Goal: Find specific fact: Find specific fact

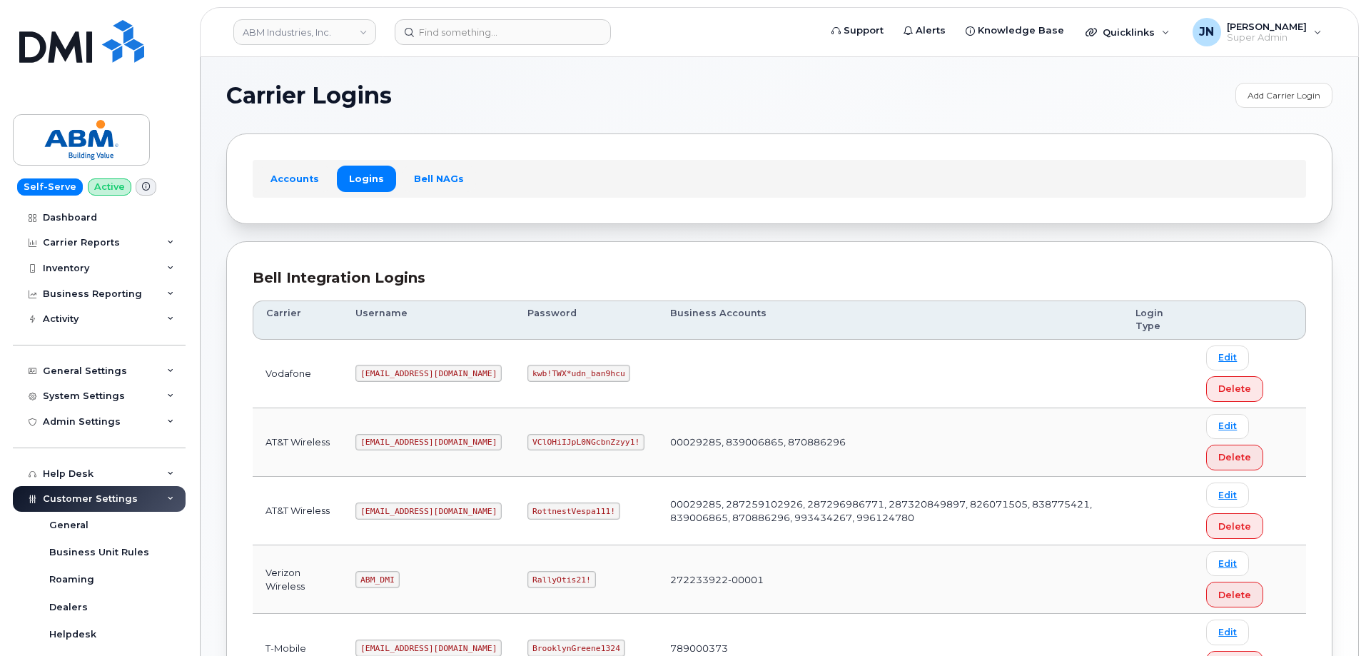
scroll to position [191, 0]
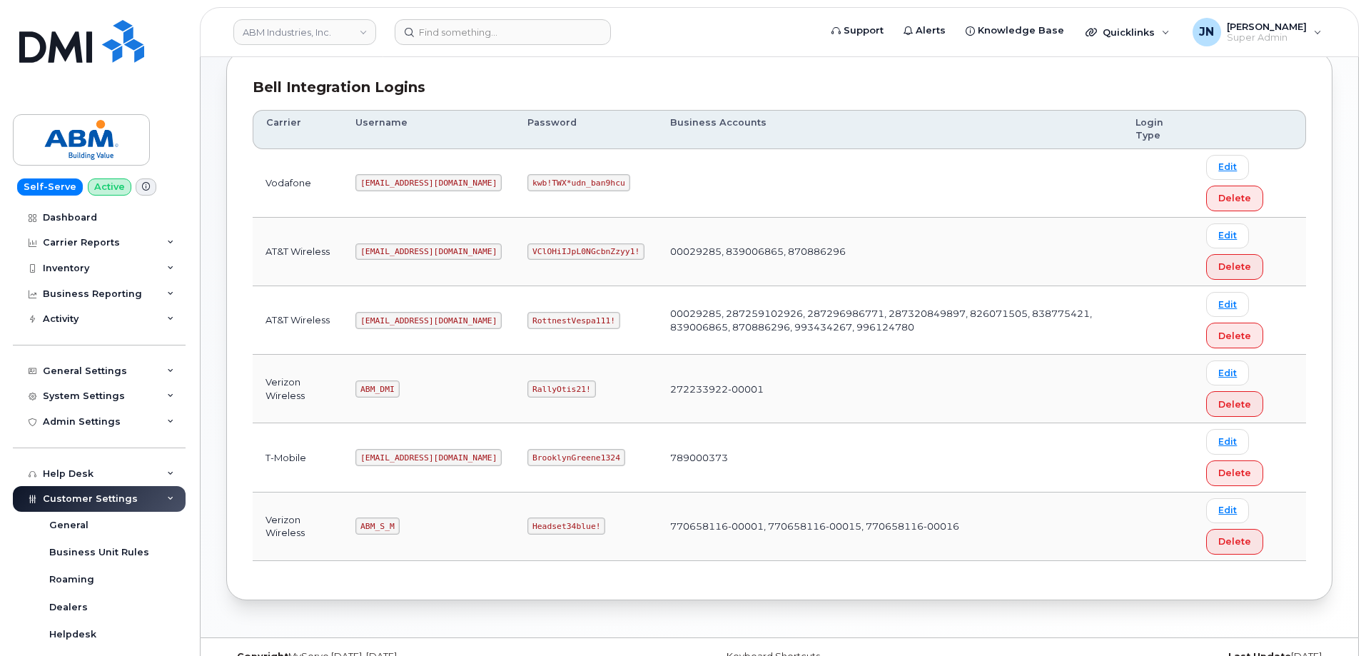
click at [395, 318] on code "[EMAIL_ADDRESS][DOMAIN_NAME]" at bounding box center [429, 320] width 146 height 17
copy code "[EMAIL_ADDRESS][DOMAIN_NAME]"
click at [530, 320] on code "RottnestVespa111!" at bounding box center [574, 320] width 93 height 17
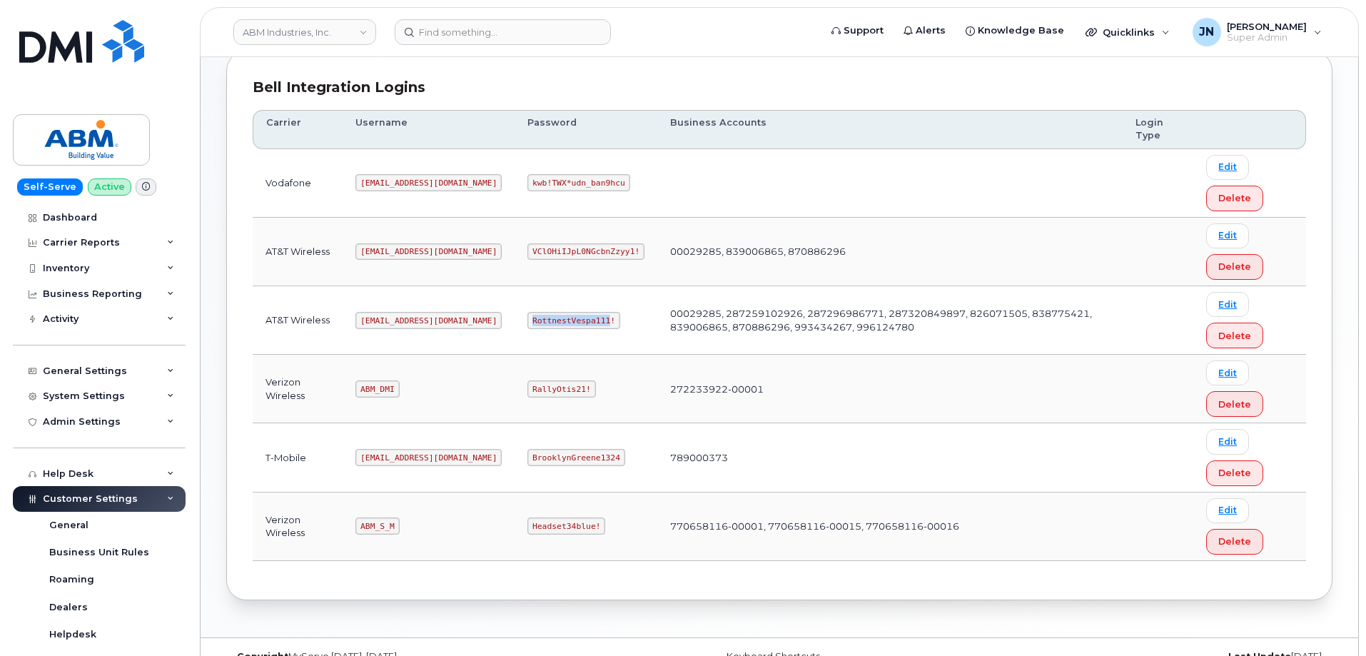
click at [530, 320] on code "RottnestVespa111!" at bounding box center [574, 320] width 93 height 17
copy code "RottnestVespa111!"
click at [372, 523] on code "ABM_S_M" at bounding box center [378, 526] width 44 height 17
click at [373, 523] on code "ABM_S_M" at bounding box center [378, 526] width 44 height 17
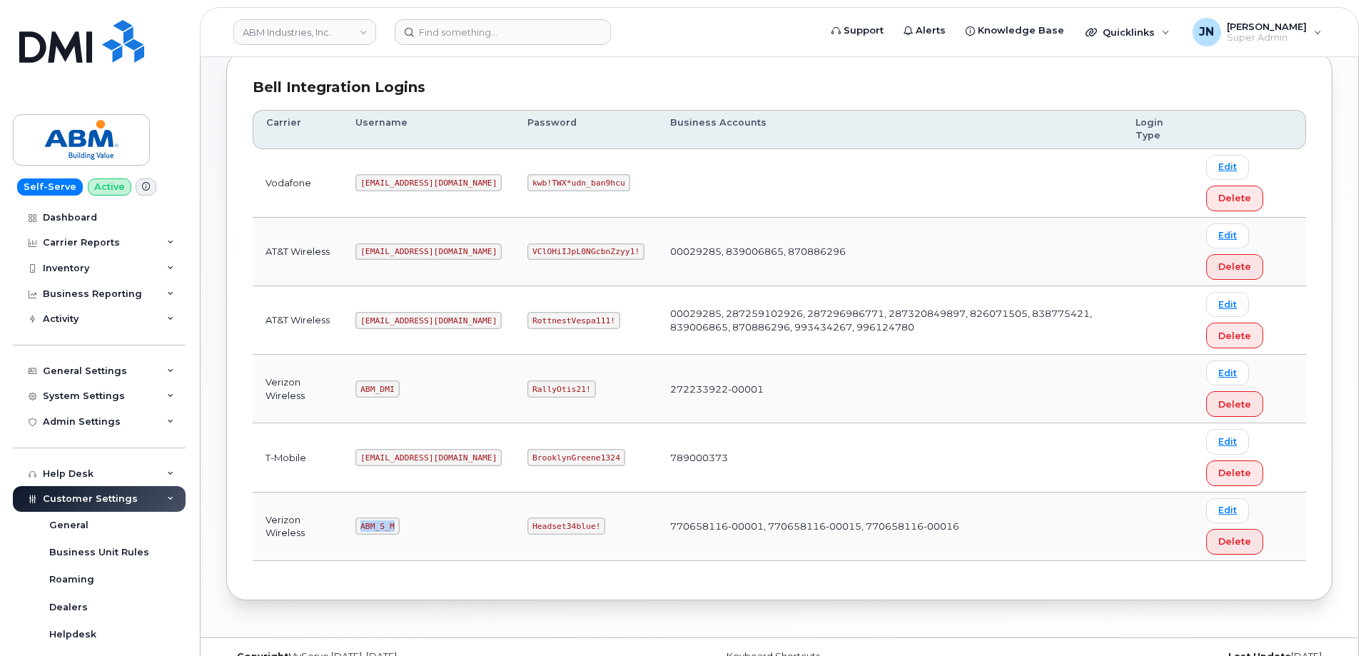
copy code "ABM_S_M"
click at [528, 520] on code "Headset34blue!" at bounding box center [567, 526] width 78 height 17
click at [528, 521] on code "Headset34blue!" at bounding box center [567, 526] width 78 height 17
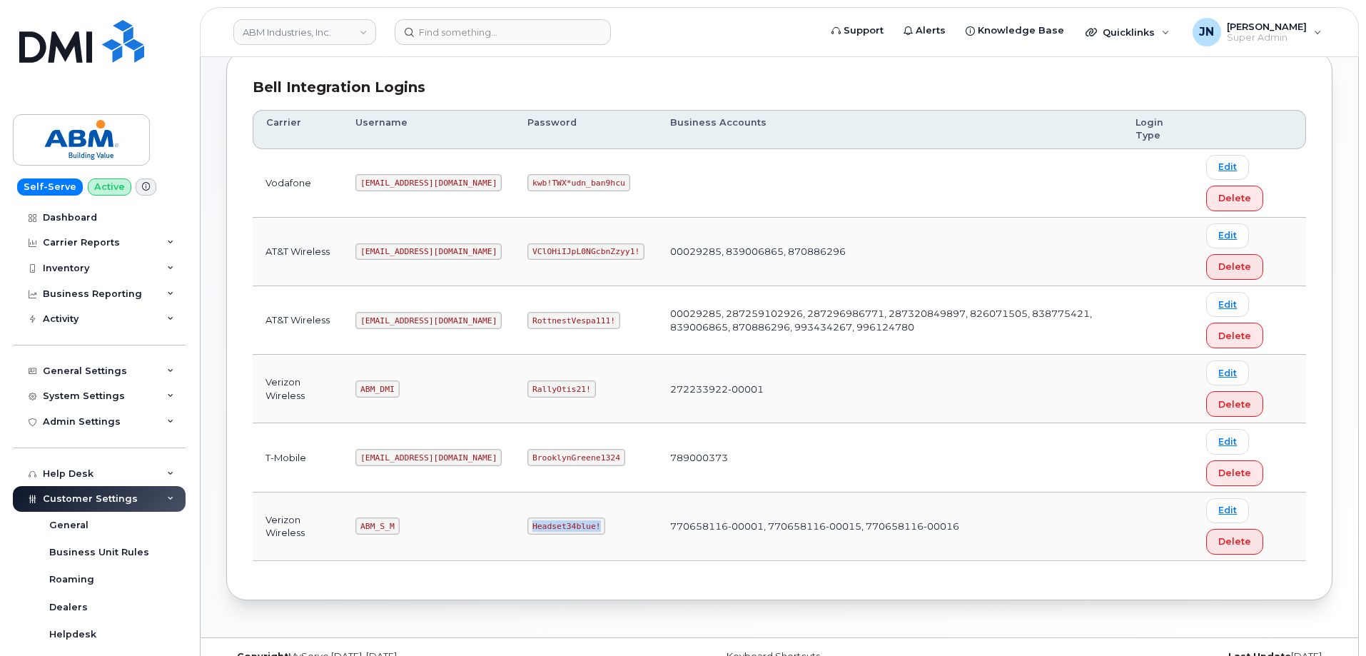
copy code "Headset34blue!"
click at [382, 391] on code "ABM_DMI" at bounding box center [378, 389] width 44 height 17
copy code "ABM_DMI"
click at [528, 384] on code "RallyOtis21!" at bounding box center [562, 389] width 68 height 17
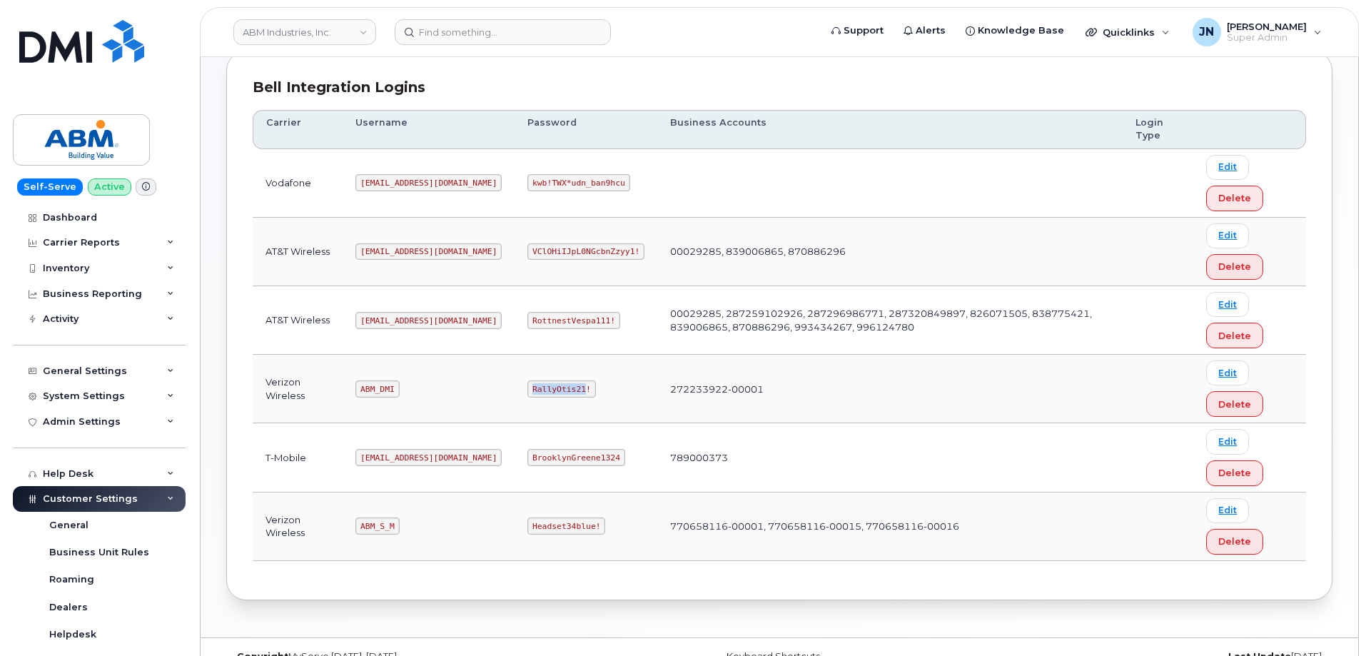
click at [528, 384] on code "RallyOtis21!" at bounding box center [562, 389] width 68 height 17
copy code "RallyOtis21!"
click at [377, 528] on code "ABM_S_M" at bounding box center [378, 526] width 44 height 17
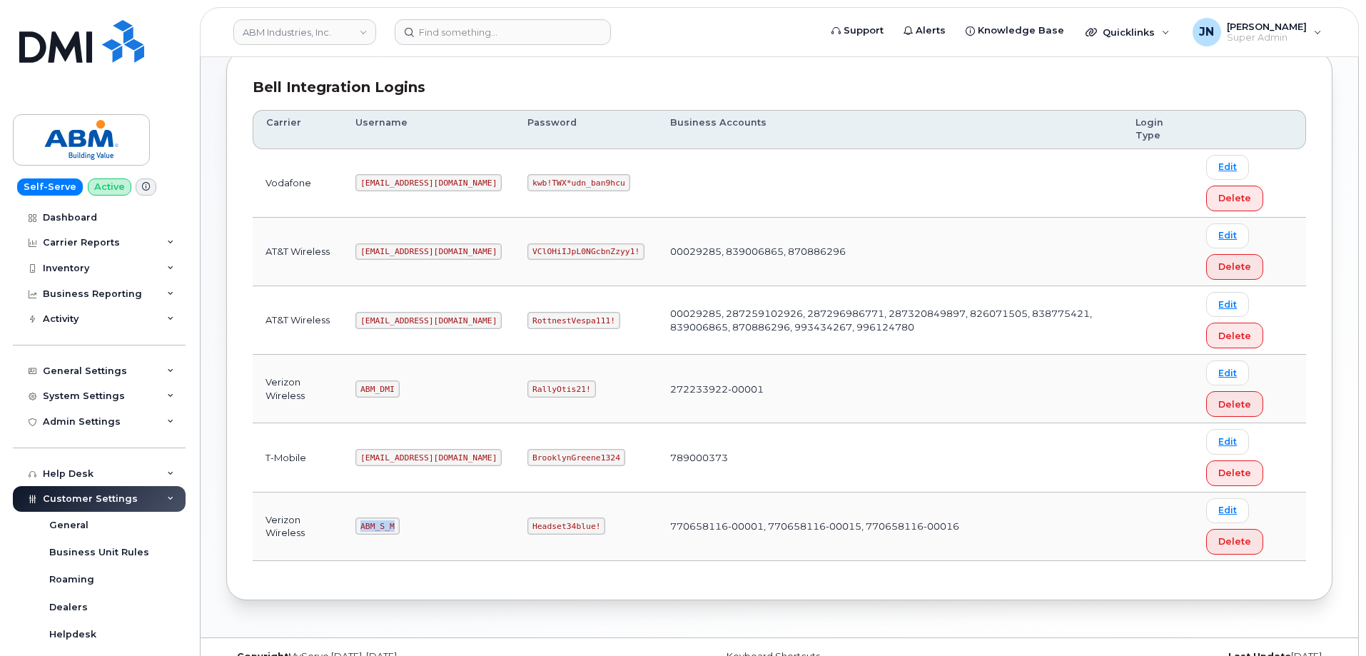
copy code "ABM_S_M"
click at [528, 528] on code "Headset34blue!" at bounding box center [567, 526] width 78 height 17
copy code "Headset34blue!"
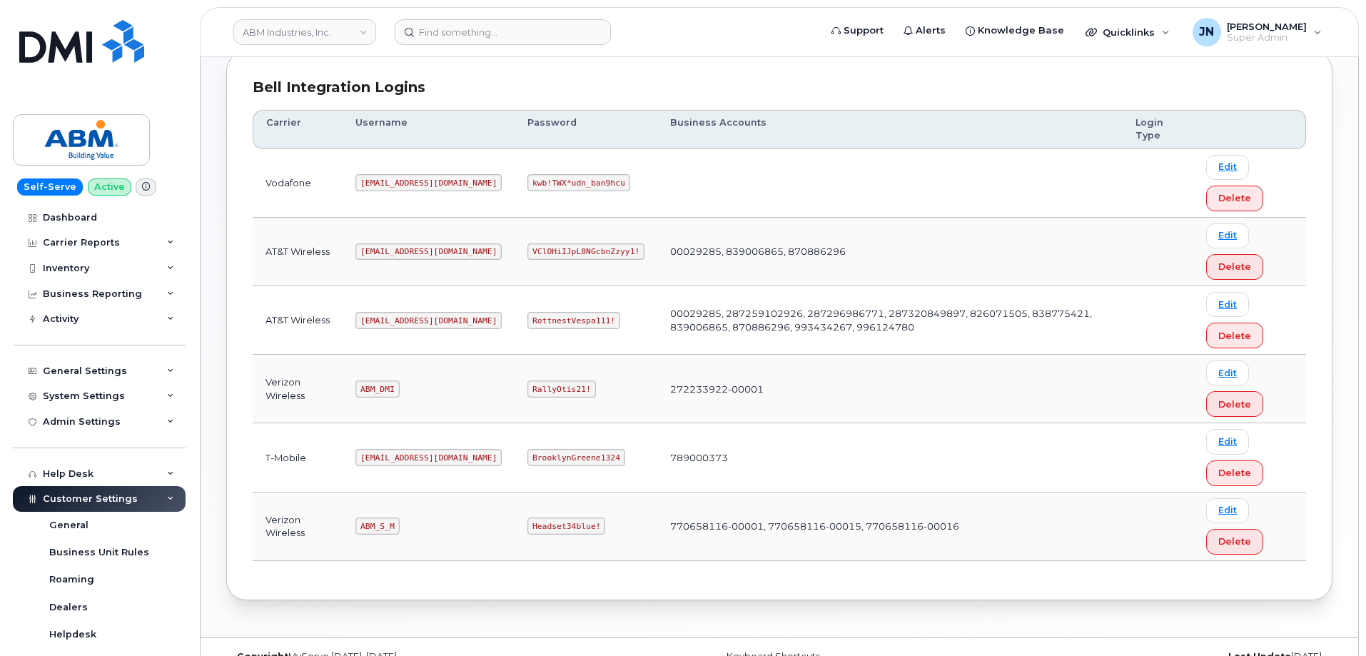
click at [373, 522] on code "ABM_S_M" at bounding box center [378, 526] width 44 height 17
copy code "ABM_S_M"
click at [528, 525] on code "Headset34blue!" at bounding box center [567, 526] width 78 height 17
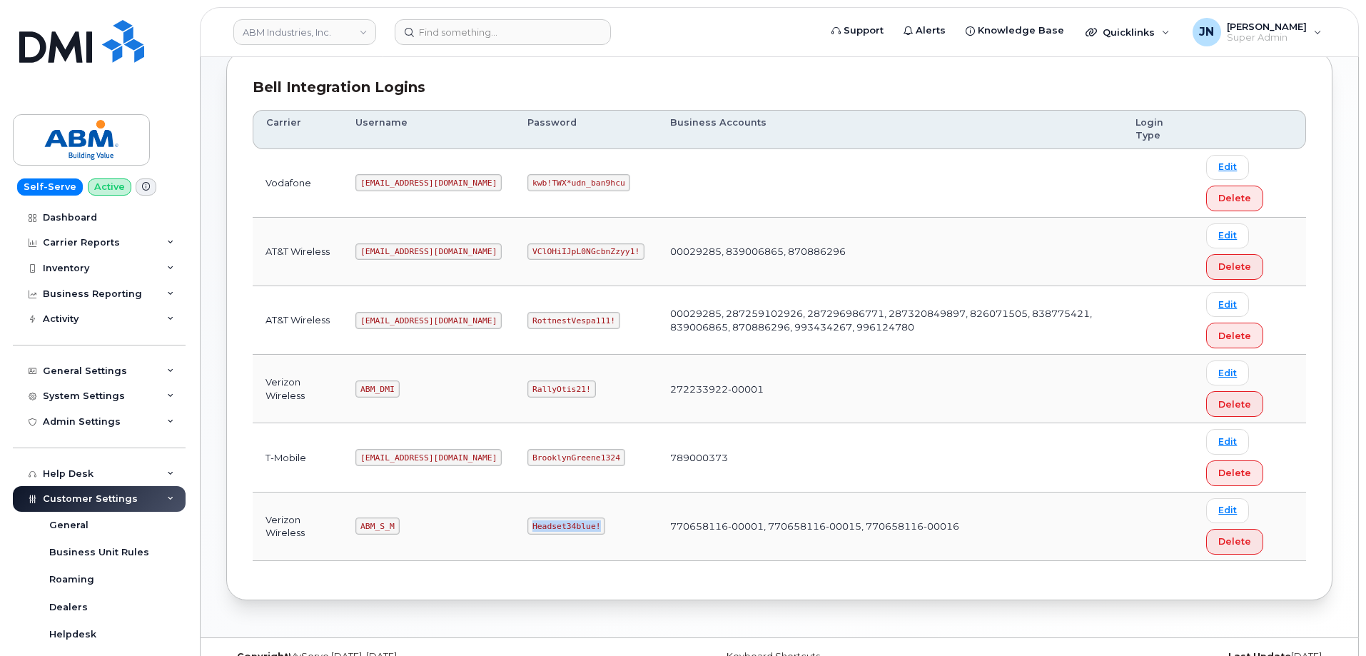
click at [528, 525] on code "Headset34blue!" at bounding box center [567, 526] width 78 height 17
copy code "Headset34blue!"
